Goal: Information Seeking & Learning: Learn about a topic

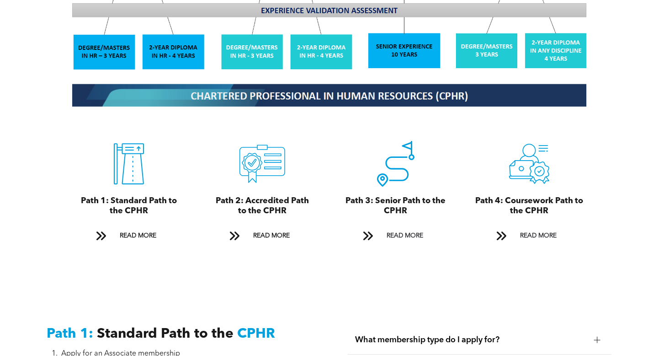
scroll to position [945, 0]
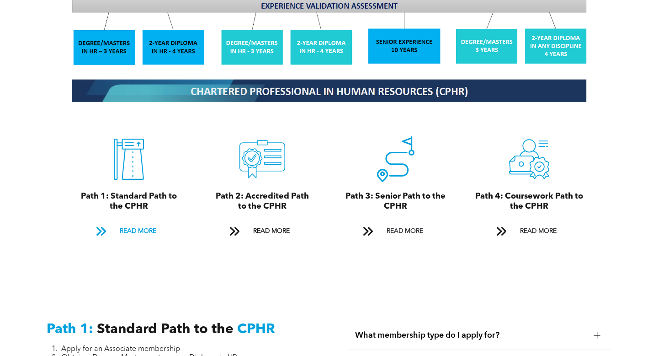
click at [132, 223] on span "READ MORE" at bounding box center [138, 231] width 43 height 17
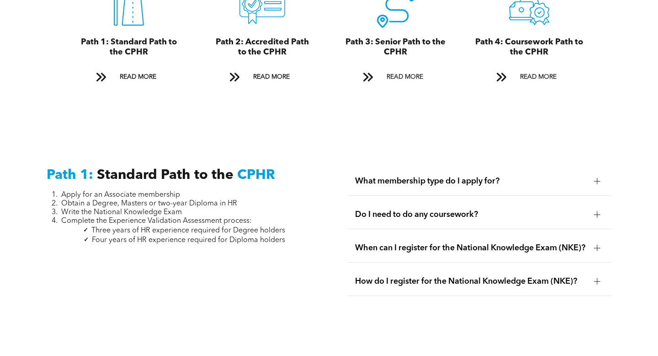
scroll to position [1100, 0]
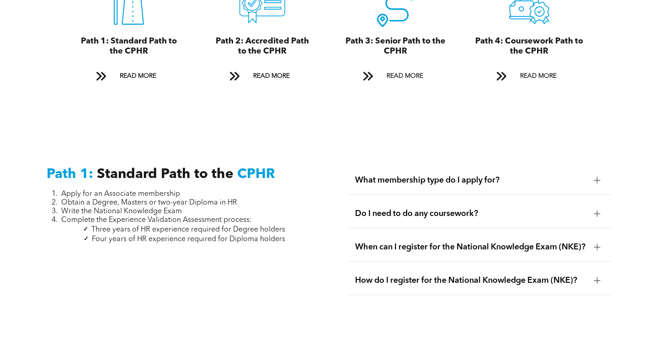
click at [429, 175] on span "What membership type do I apply for?" at bounding box center [470, 180] width 231 height 10
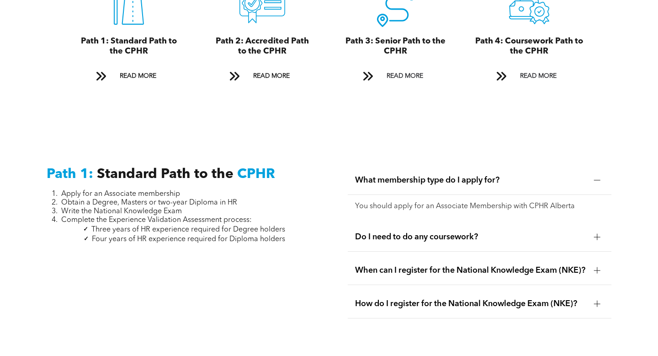
click at [429, 175] on span "What membership type do I apply for?" at bounding box center [470, 180] width 231 height 10
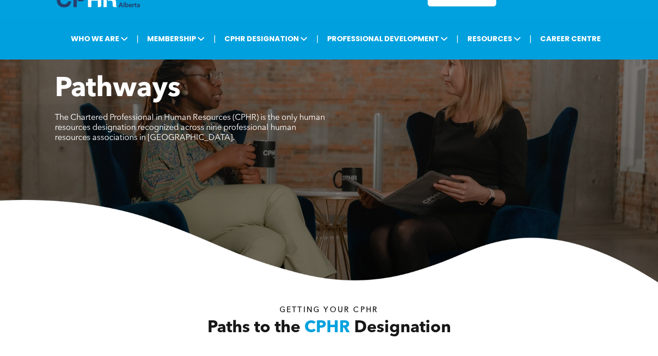
scroll to position [0, 0]
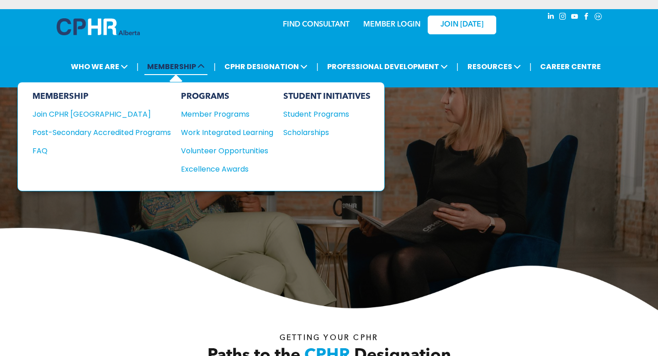
click at [179, 58] on span "MEMBERSHIP" at bounding box center [175, 66] width 63 height 17
click at [42, 145] on div "FAQ" at bounding box center [94, 150] width 125 height 11
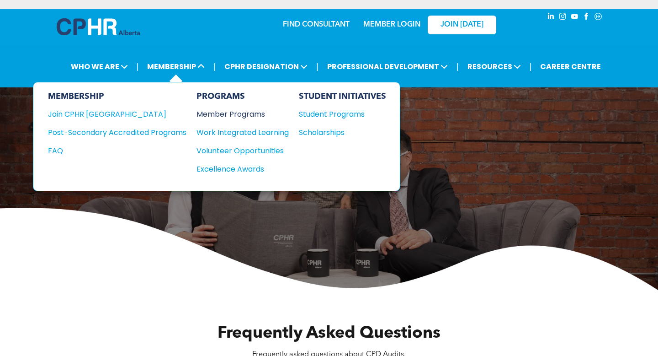
click at [222, 108] on div "Member Programs" at bounding box center [238, 113] width 83 height 11
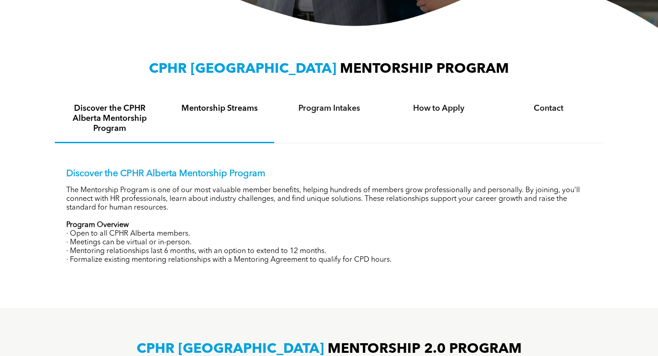
scroll to position [277, 0]
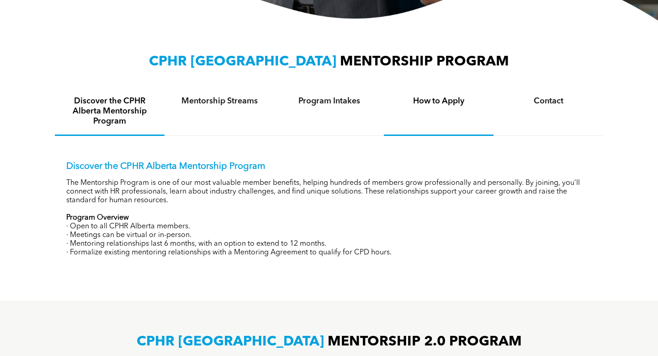
click at [434, 96] on h4 "How to Apply" at bounding box center [438, 101] width 93 height 10
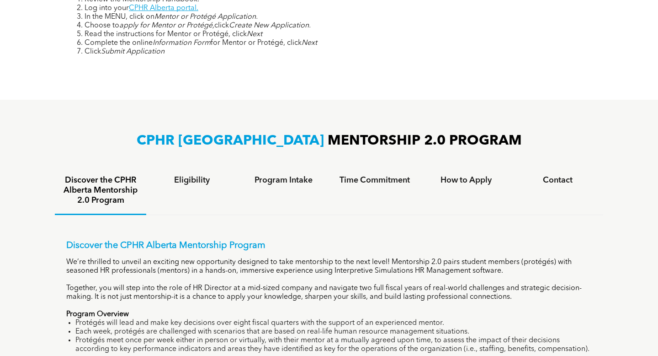
scroll to position [462, 0]
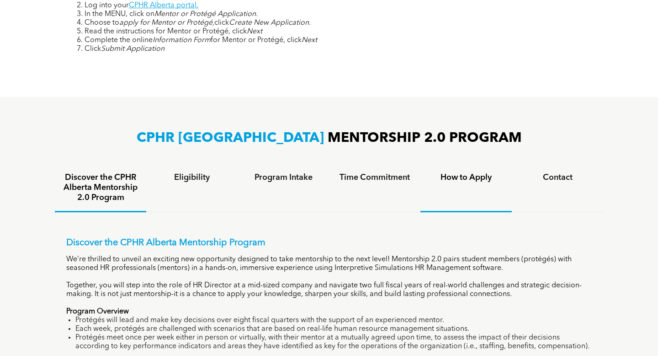
click at [458, 172] on h4 "How to Apply" at bounding box center [466, 177] width 75 height 10
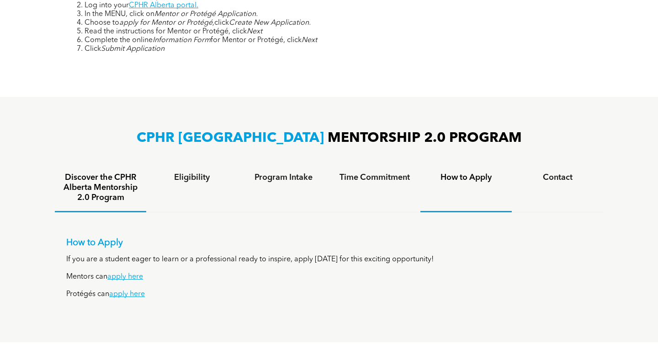
click at [77, 181] on h4 "Discover the CPHR Alberta Mentorship 2.0 Program" at bounding box center [100, 187] width 75 height 30
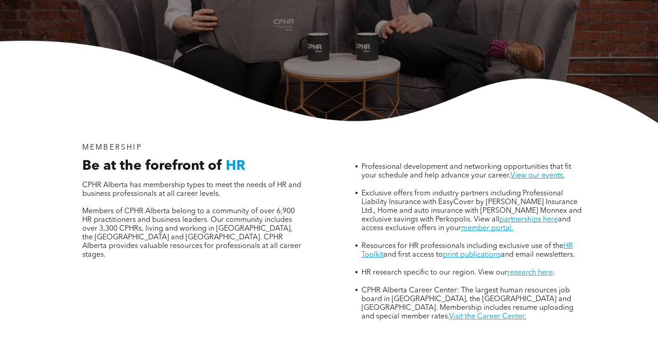
scroll to position [217, 0]
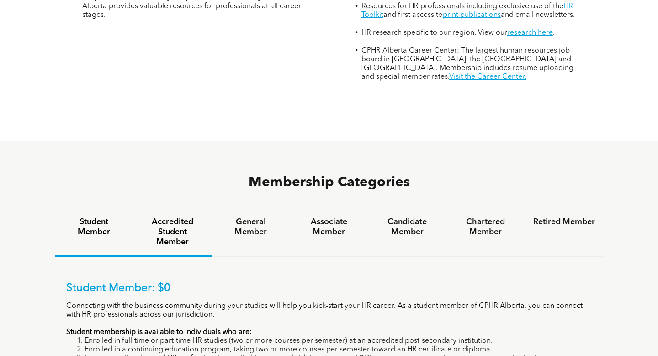
scroll to position [457, 0]
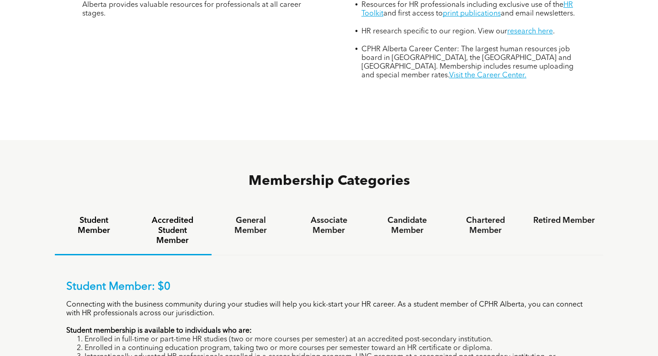
click at [170, 215] on h4 "Accredited Student Member" at bounding box center [172, 230] width 62 height 30
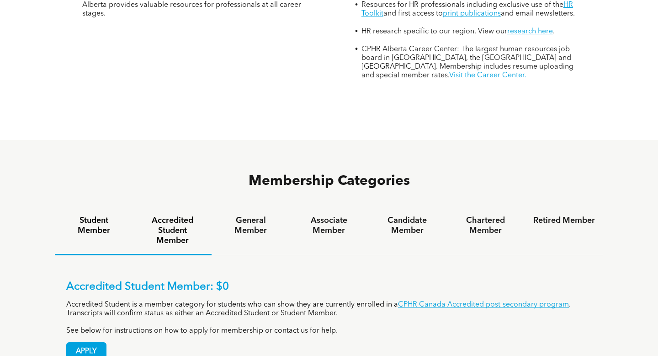
click at [102, 215] on h4 "Student Member" at bounding box center [94, 225] width 62 height 20
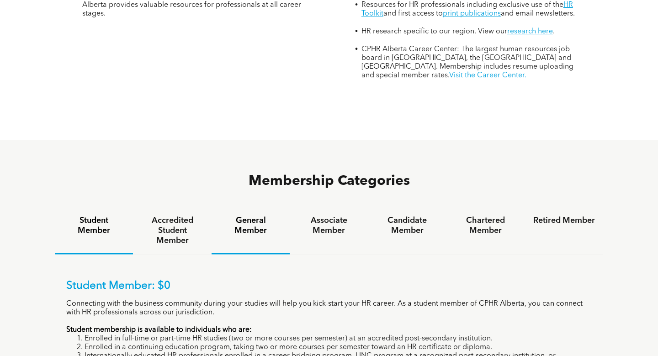
click at [248, 215] on h4 "General Member" at bounding box center [251, 225] width 62 height 20
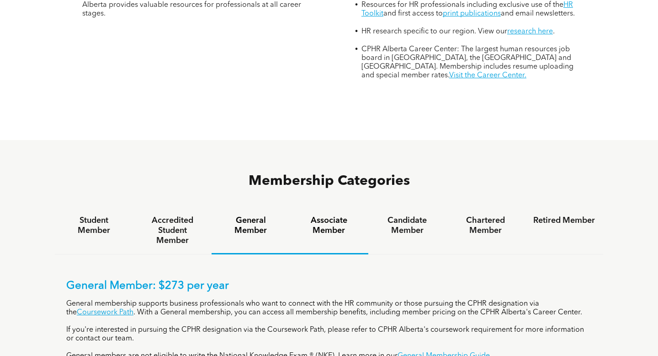
click at [315, 215] on h4 "Associate Member" at bounding box center [329, 225] width 62 height 20
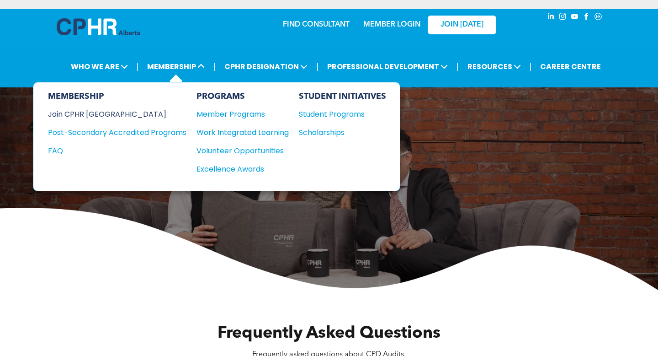
click at [107, 108] on div "Join CPHR [GEOGRAPHIC_DATA]" at bounding box center [110, 113] width 125 height 11
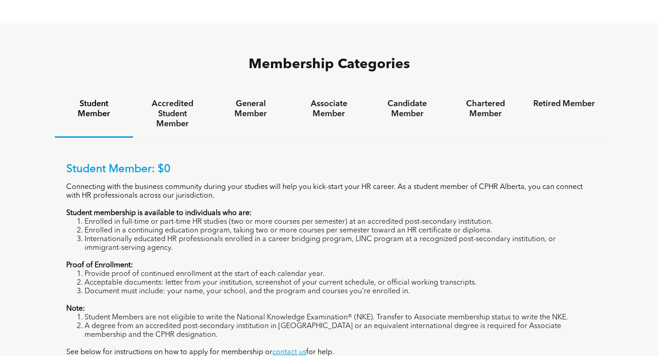
scroll to position [559, 0]
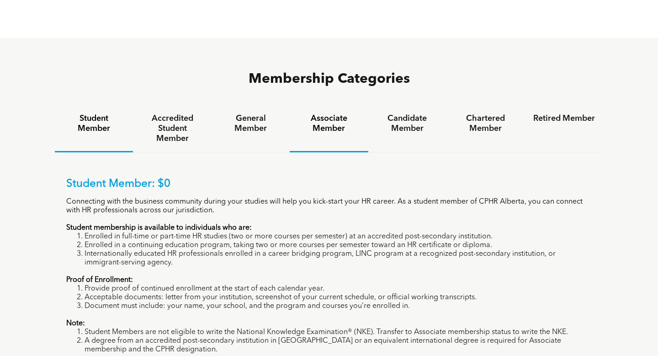
click at [343, 113] on h4 "Associate Member" at bounding box center [329, 123] width 62 height 20
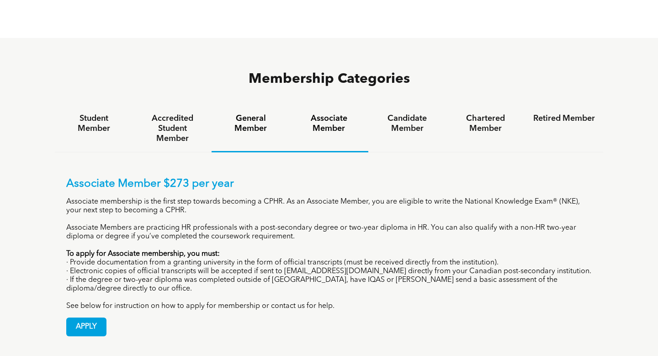
click at [256, 113] on h4 "General Member" at bounding box center [251, 123] width 62 height 20
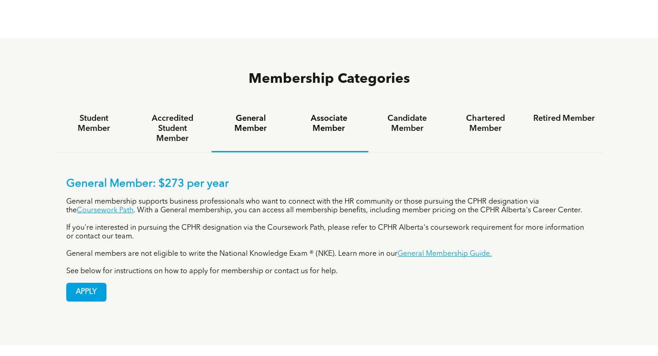
click at [320, 113] on h4 "Associate Member" at bounding box center [329, 123] width 62 height 20
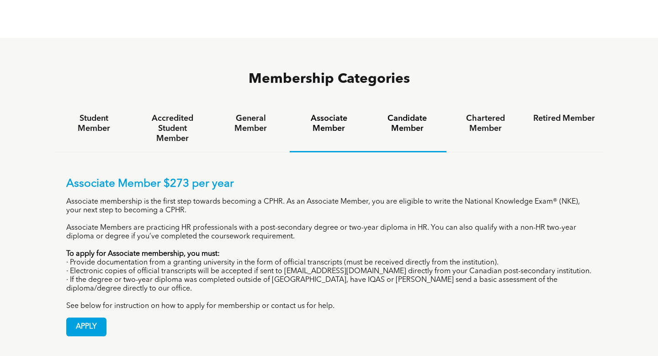
click at [407, 113] on h4 "Candidate Member" at bounding box center [408, 123] width 62 height 20
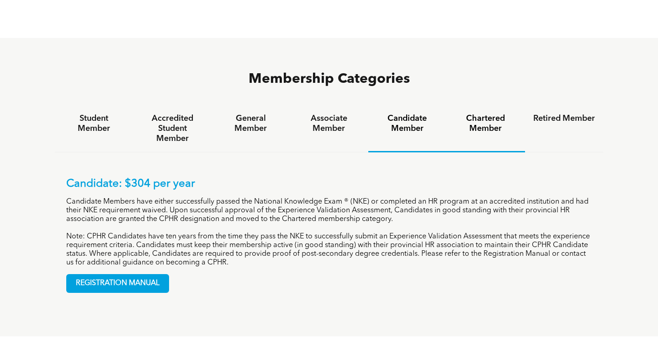
click at [475, 113] on h4 "Chartered Member" at bounding box center [486, 123] width 62 height 20
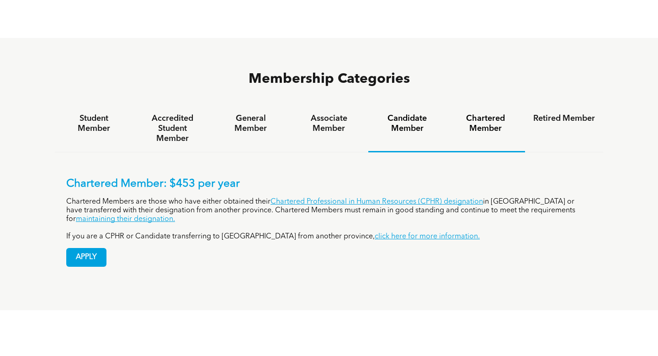
click at [414, 113] on h4 "Candidate Member" at bounding box center [408, 123] width 62 height 20
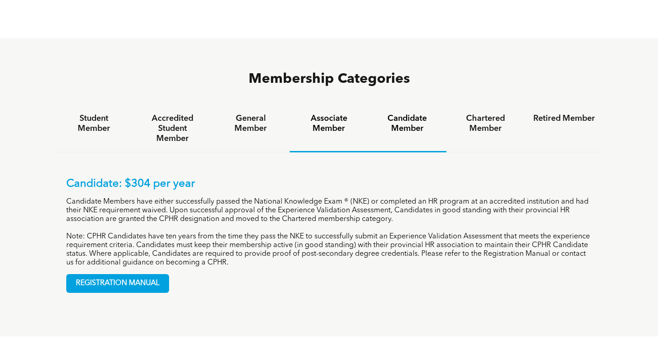
click at [336, 113] on h4 "Associate Member" at bounding box center [329, 123] width 62 height 20
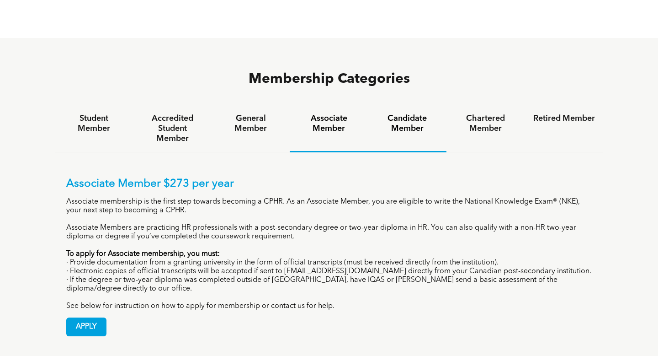
click at [421, 113] on h4 "Candidate Member" at bounding box center [408, 123] width 62 height 20
